Goal: Information Seeking & Learning: Check status

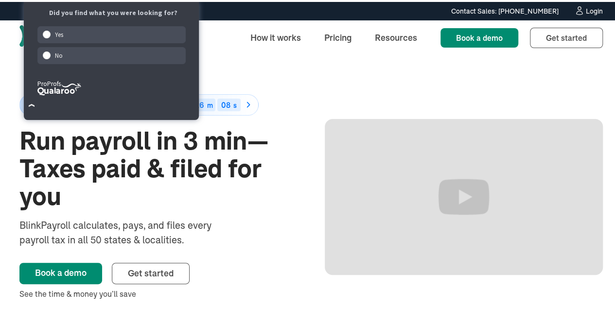
click at [592, 11] on div "Login" at bounding box center [594, 9] width 17 height 7
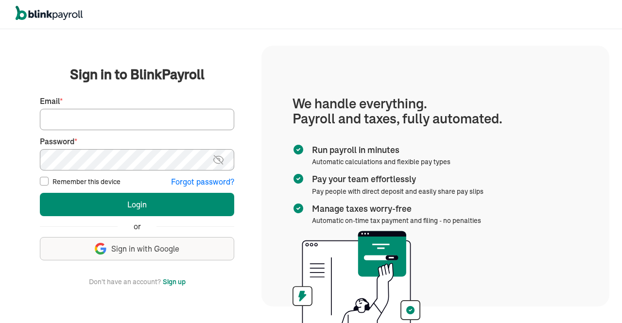
click at [119, 113] on input "Email *" at bounding box center [137, 119] width 194 height 21
type input "hr@vertonsolutions.com"
click at [216, 159] on img at bounding box center [218, 160] width 12 height 12
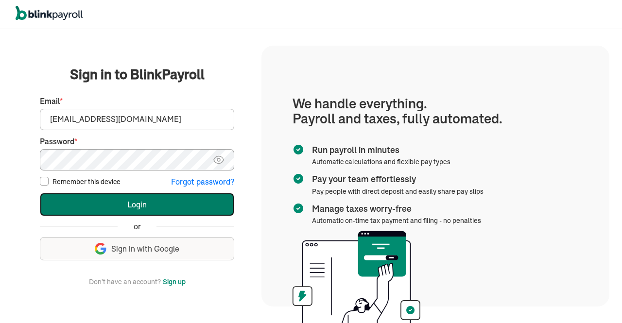
click at [186, 204] on button "Login" at bounding box center [137, 204] width 194 height 23
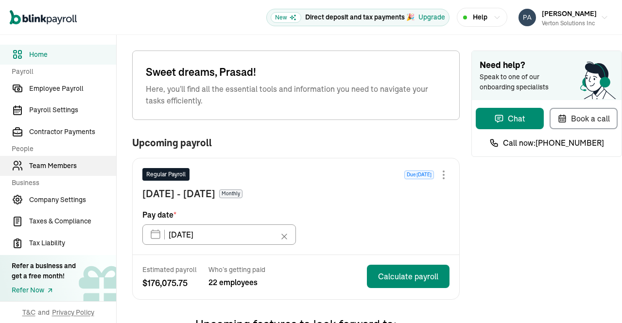
click at [45, 174] on link "Team Members" at bounding box center [58, 166] width 116 height 20
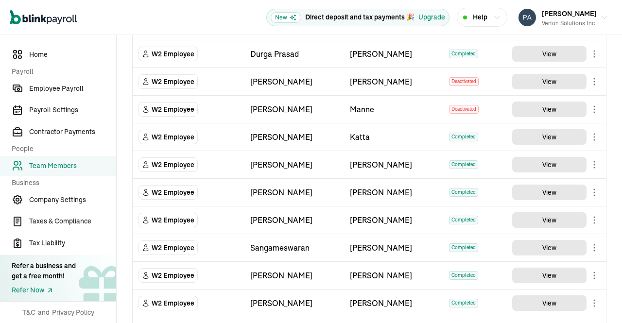
scroll to position [429, 0]
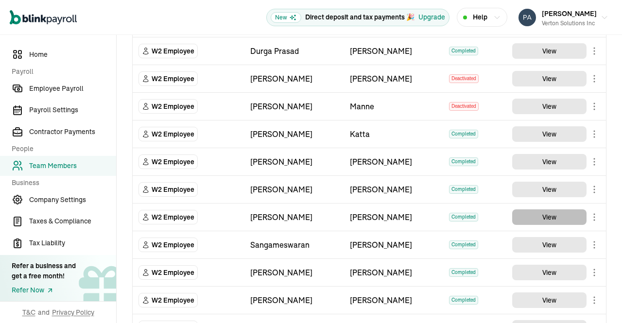
click at [559, 211] on button "View" at bounding box center [549, 218] width 74 height 16
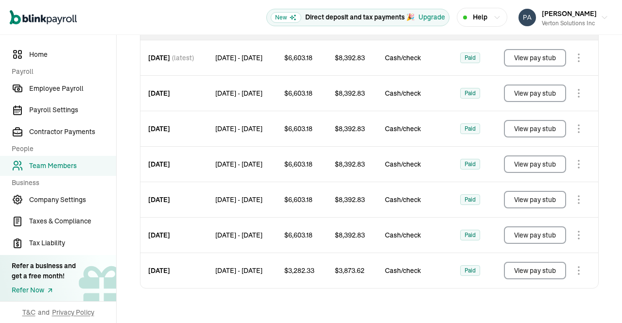
scroll to position [159, 0]
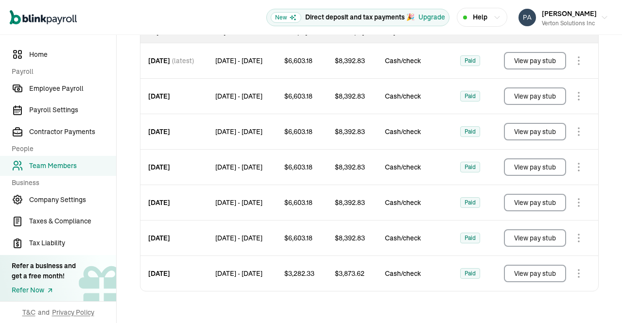
click at [542, 272] on button "View pay stub" at bounding box center [535, 274] width 62 height 18
click at [534, 238] on button "View pay stub" at bounding box center [535, 238] width 62 height 18
click at [540, 195] on button "View pay stub" at bounding box center [535, 203] width 62 height 18
click at [521, 167] on button "View pay stub" at bounding box center [535, 167] width 62 height 18
click at [538, 134] on button "View pay stub" at bounding box center [535, 132] width 62 height 18
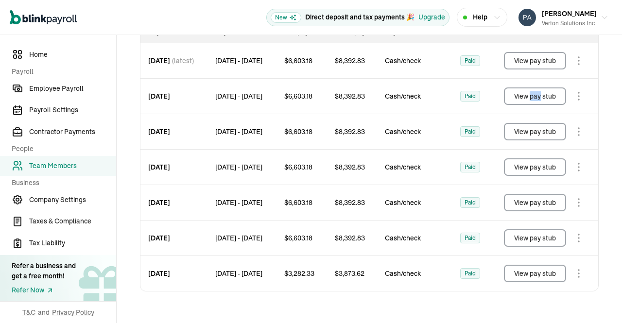
drag, startPoint x: 538, startPoint y: 86, endPoint x: 525, endPoint y: 95, distance: 15.7
click at [525, 95] on td "View pay stub" at bounding box center [545, 96] width 107 height 35
click at [525, 95] on button "View pay stub" at bounding box center [535, 97] width 62 height 18
click at [532, 55] on button "View pay stub" at bounding box center [535, 61] width 62 height 18
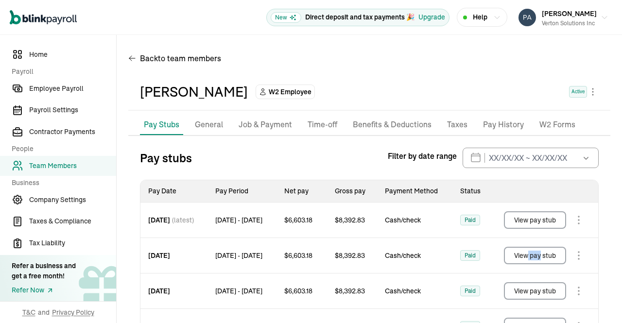
click at [601, 15] on icon "button" at bounding box center [605, 18] width 8 height 8
